Goal: Task Accomplishment & Management: Use online tool/utility

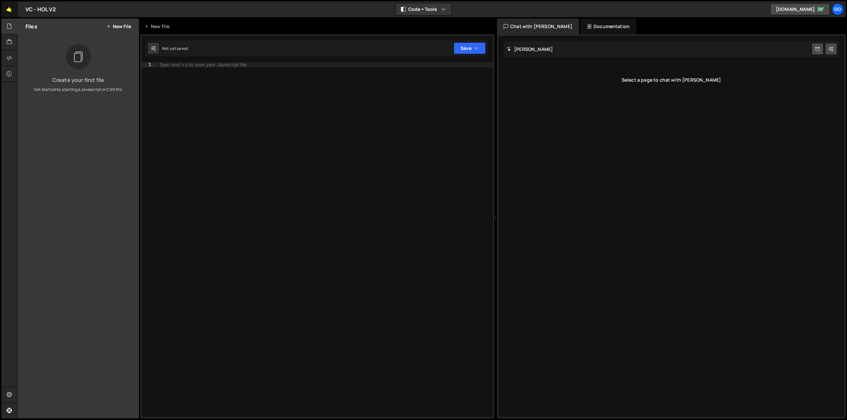
click at [12, 8] on link "🤙" at bounding box center [9, 9] width 16 height 16
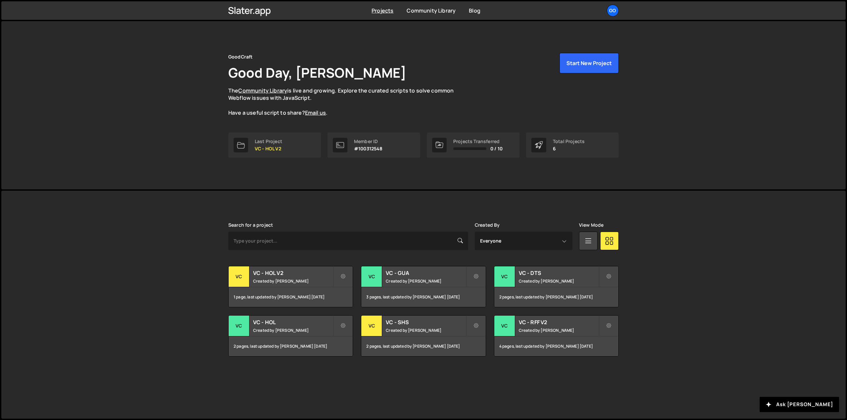
click at [843, 10] on div "Projects Community Library Blog Go Projects Your Teams Invite team member Accou…" at bounding box center [423, 10] width 844 height 19
click at [612, 11] on div "Go" at bounding box center [613, 11] width 12 height 12
click at [576, 84] on button "Logout" at bounding box center [577, 85] width 82 height 12
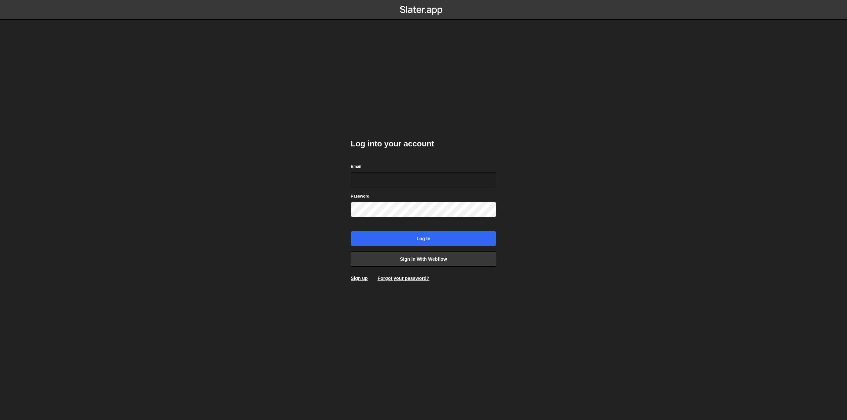
type input "nanderson@bigslatemedia.com"
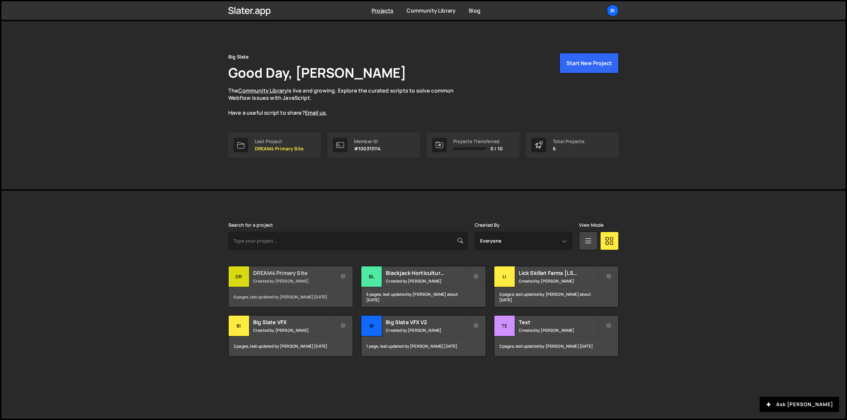
click at [282, 273] on h2 "DREAM4 Primary Site" at bounding box center [293, 273] width 80 height 7
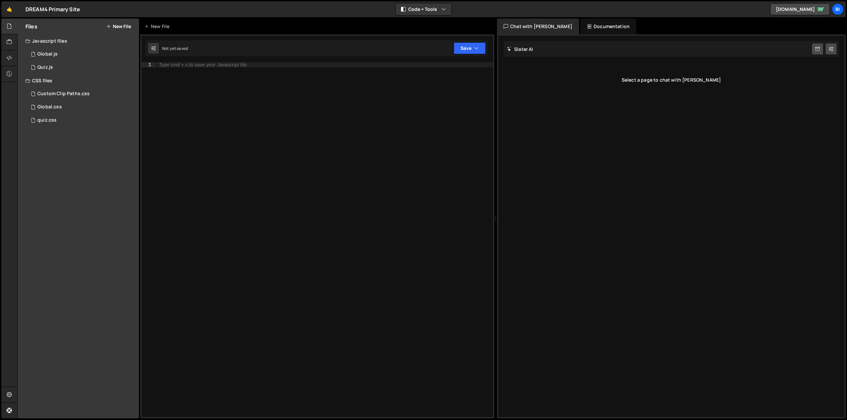
click at [64, 43] on div "Javascript files" at bounding box center [78, 40] width 121 height 13
click at [67, 39] on div "Javascript files" at bounding box center [78, 40] width 121 height 13
click at [78, 110] on div "Global.css 0" at bounding box center [81, 107] width 113 height 13
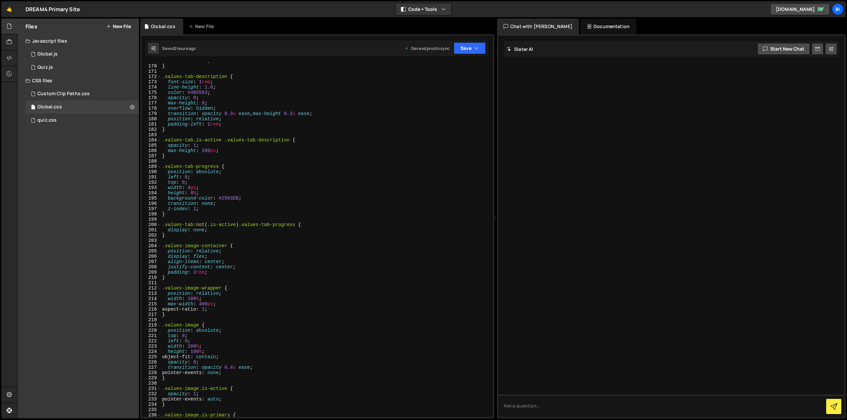
scroll to position [1270, 0]
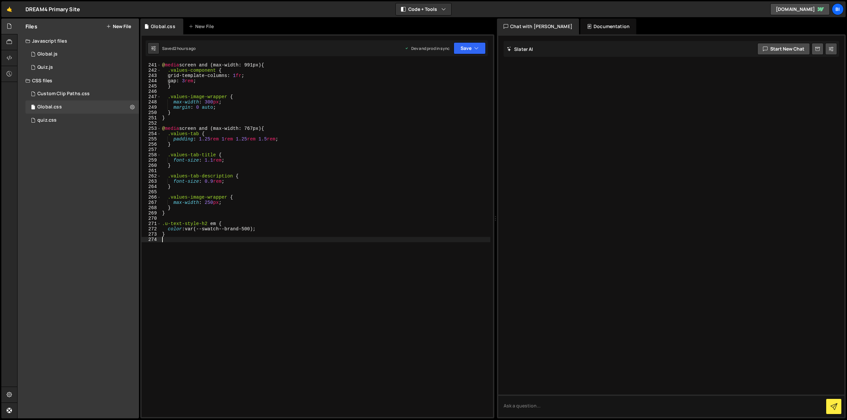
click at [207, 275] on div "/* Responsive adjustments */ @ media screen and (max-width: 991px) { .values-co…" at bounding box center [325, 240] width 329 height 366
type textarea "."
paste textarea "u-section--accent"
type textarea ".u-section--accent .u-text-style-h2 em {"
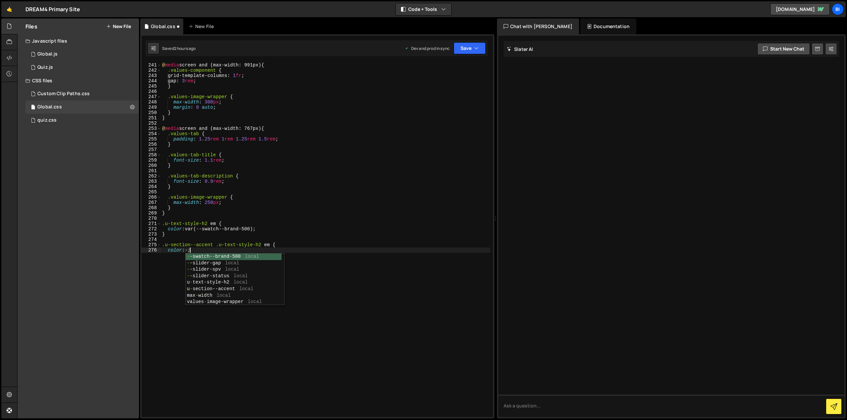
scroll to position [0, 1]
paste textarea "var(--_theme---text-dark)"
type textarea "color: var(--_theme---text-dark);"
click at [291, 256] on div "/* Responsive adjustments */ @ media screen and (max-width: 991px) { .values-co…" at bounding box center [325, 240] width 329 height 366
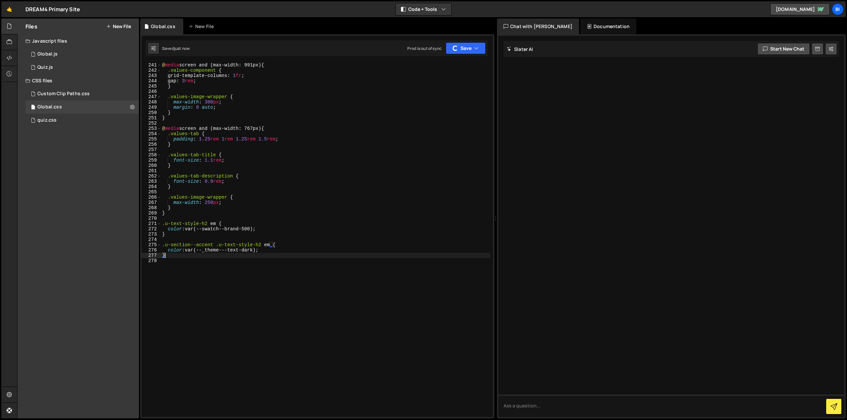
type textarea "}"
